Goal: Task Accomplishment & Management: Manage account settings

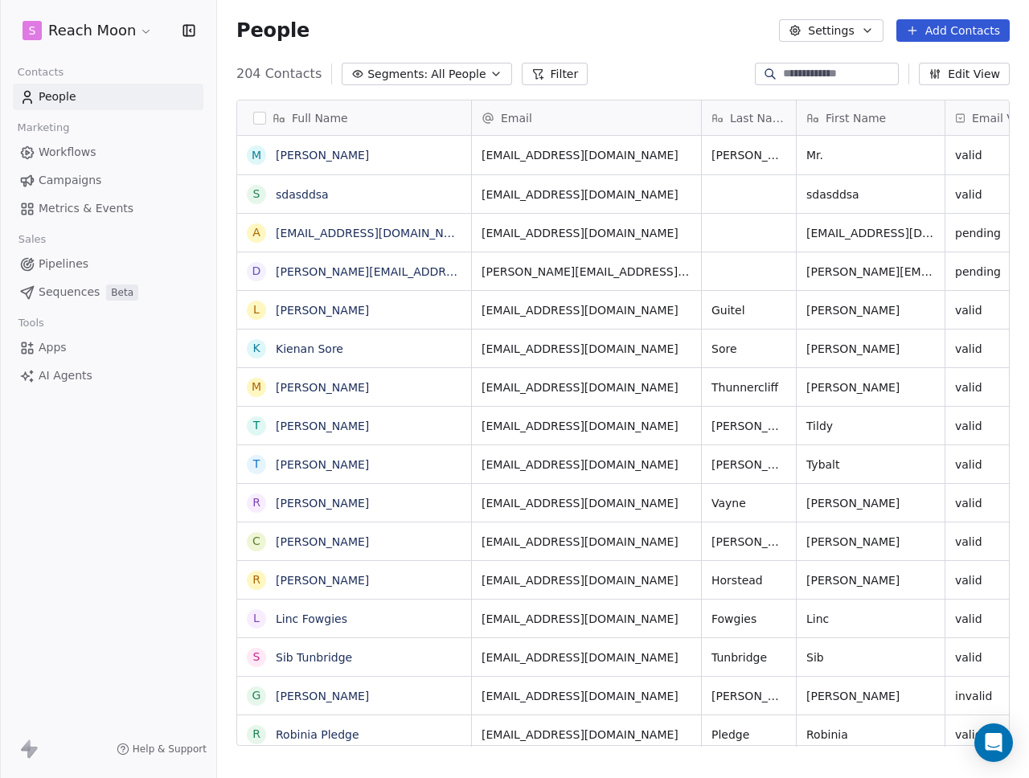
scroll to position [673, 800]
click at [105, 141] on link "Workflows" at bounding box center [108, 152] width 191 height 27
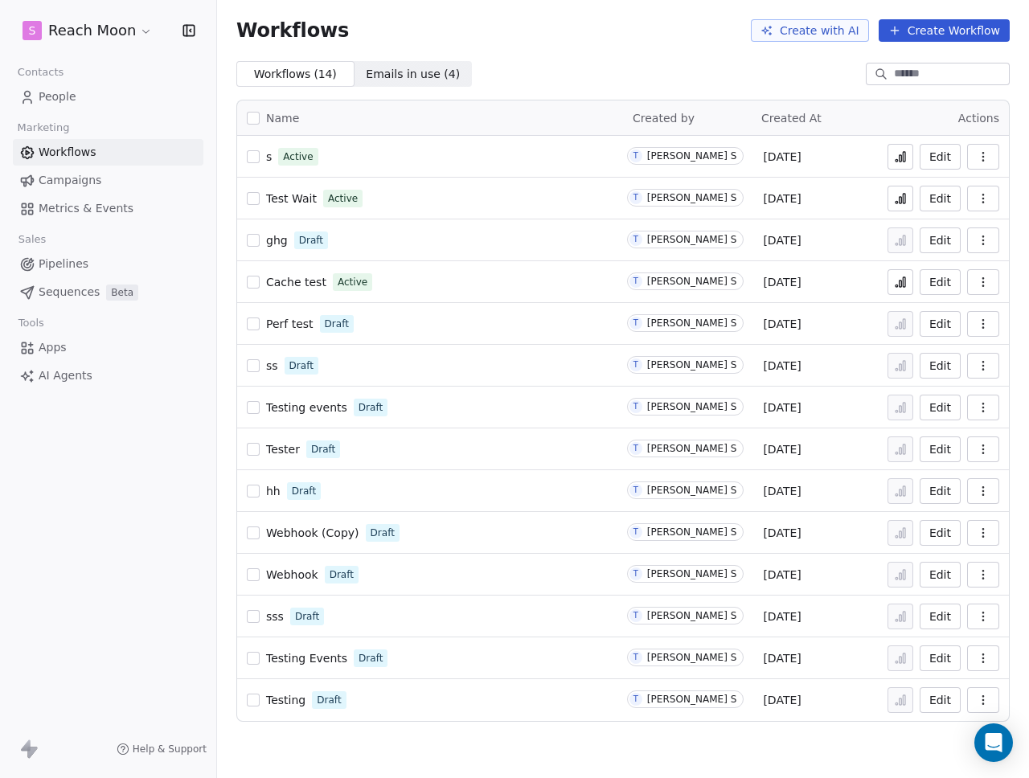
click at [268, 151] on span "s" at bounding box center [269, 156] width 6 height 13
click at [96, 39] on html "S Reach Moon Contacts People Marketing Workflows Campaigns Metrics & Events Sal…" at bounding box center [514, 389] width 1029 height 778
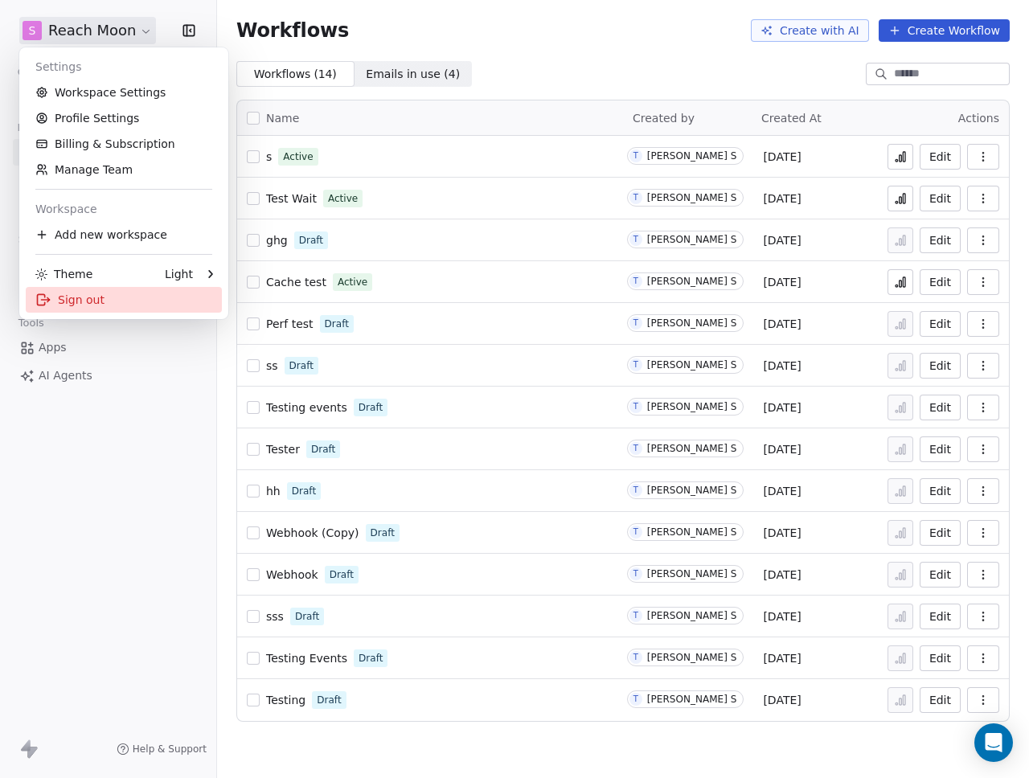
click at [69, 296] on div "Sign out" at bounding box center [124, 300] width 196 height 26
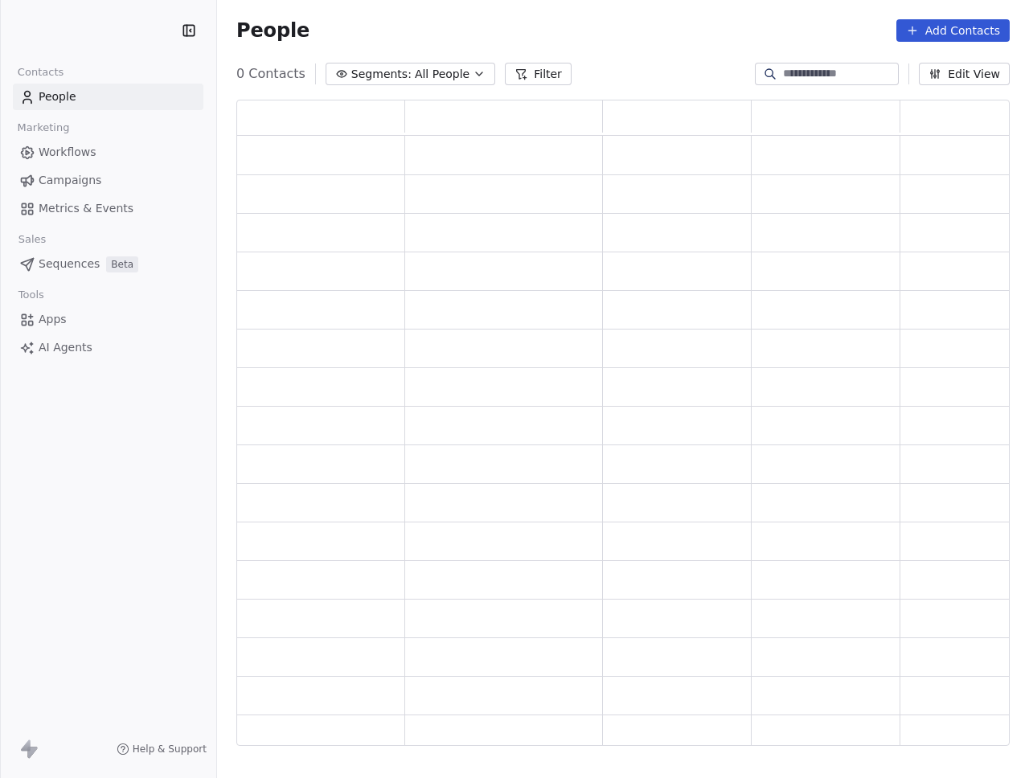
scroll to position [634, 761]
